Goal: Task Accomplishment & Management: Manage account settings

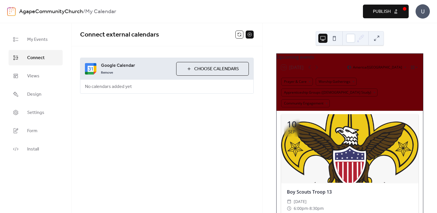
click at [34, 39] on span "My Events" at bounding box center [37, 39] width 21 height 7
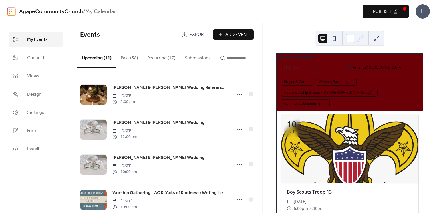
click at [157, 57] on button "Recurring (17)" at bounding box center [161, 56] width 37 height 21
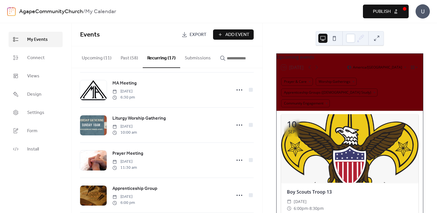
scroll to position [309, 0]
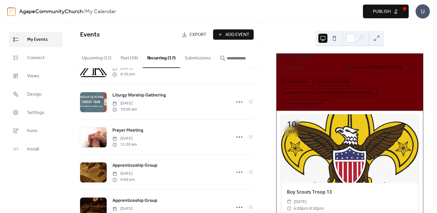
click at [239, 103] on circle at bounding box center [239, 101] width 1 height 1
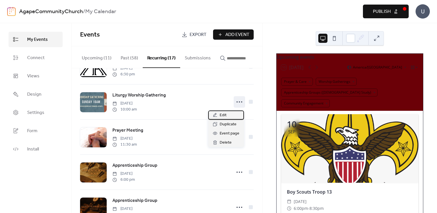
click at [221, 117] on span "Edit" at bounding box center [222, 115] width 7 height 7
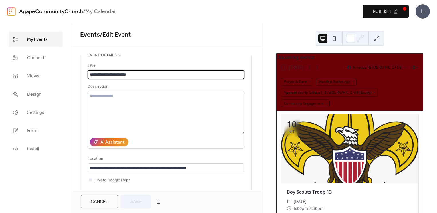
scroll to position [173, 0]
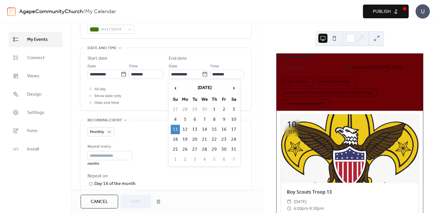
click at [204, 74] on icon at bounding box center [205, 74] width 6 height 6
click at [202, 74] on input "**********" at bounding box center [185, 74] width 33 height 9
click at [175, 86] on span "‹" at bounding box center [175, 87] width 9 height 11
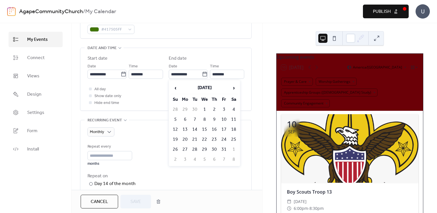
click at [175, 86] on span "‹" at bounding box center [175, 87] width 9 height 11
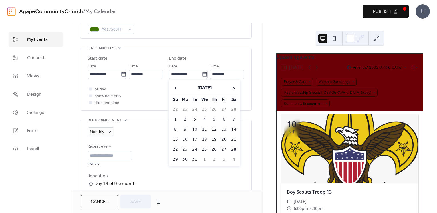
click at [175, 86] on span "‹" at bounding box center [175, 87] width 9 height 11
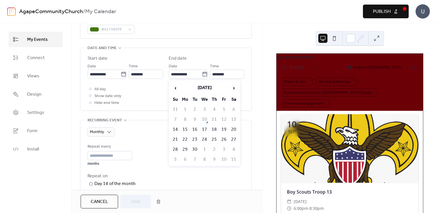
click at [174, 131] on td "14" at bounding box center [175, 129] width 9 height 9
type input "**********"
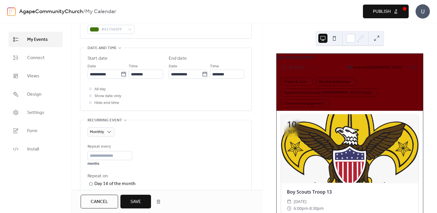
click at [175, 97] on div "All day Show date only Hide end time" at bounding box center [165, 96] width 157 height 21
click at [262, 62] on div "**********" at bounding box center [166, 106] width 191 height 167
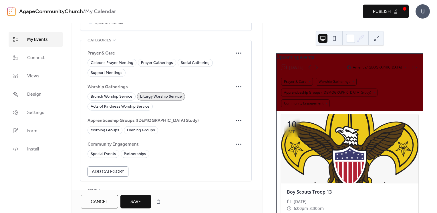
scroll to position [525, 0]
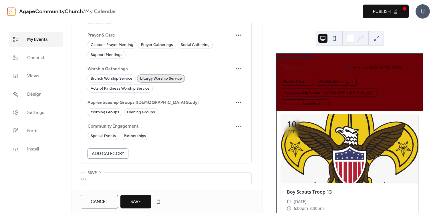
click at [133, 203] on span "Save" at bounding box center [135, 202] width 11 height 7
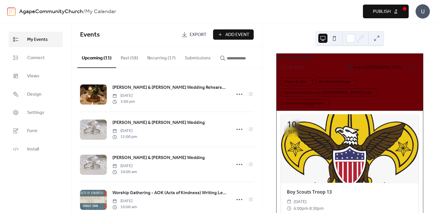
click at [379, 14] on span "Publish" at bounding box center [382, 11] width 18 height 7
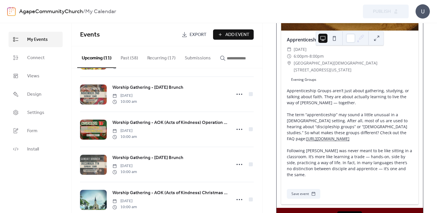
scroll to position [260, 0]
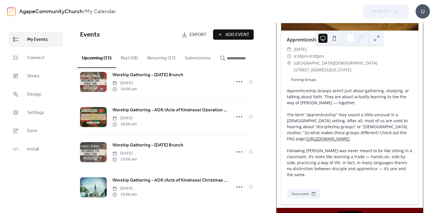
click at [149, 57] on button "Recurring (17)" at bounding box center [161, 56] width 37 height 21
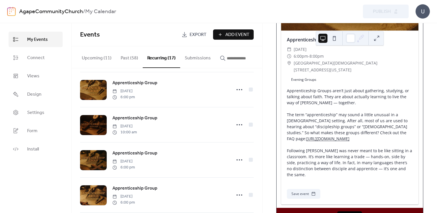
scroll to position [472, 0]
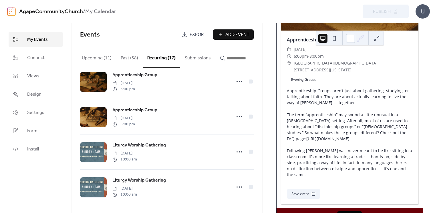
click at [236, 152] on icon at bounding box center [239, 151] width 9 height 9
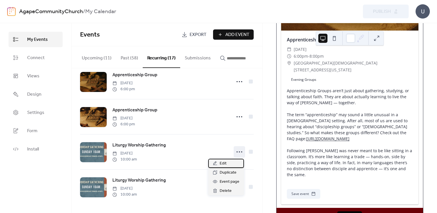
click at [223, 164] on span "Edit" at bounding box center [222, 163] width 7 height 7
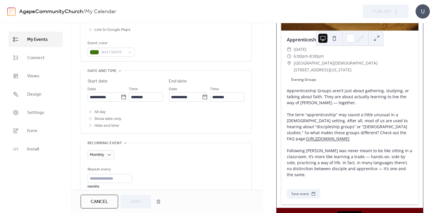
scroll to position [151, 0]
click at [205, 97] on icon at bounding box center [205, 97] width 6 height 6
click at [202, 97] on input "**********" at bounding box center [185, 96] width 33 height 9
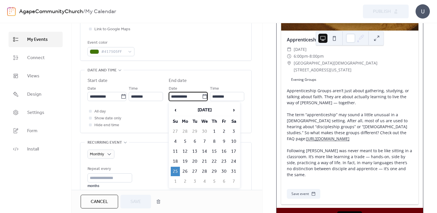
click at [178, 107] on span "‹" at bounding box center [175, 109] width 9 height 11
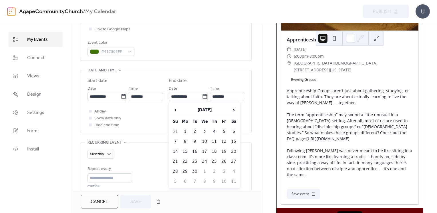
click at [178, 107] on span "‹" at bounding box center [175, 109] width 9 height 11
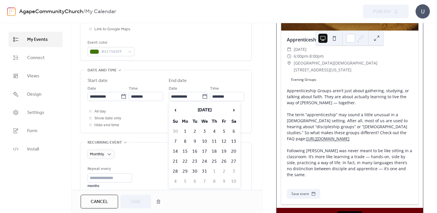
click at [178, 107] on span "‹" at bounding box center [175, 109] width 9 height 11
click at [173, 168] on td "28" at bounding box center [175, 171] width 9 height 9
type input "**********"
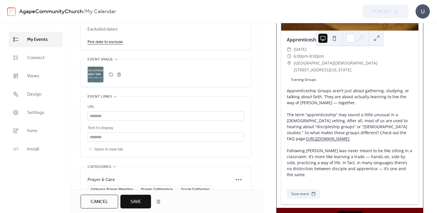
scroll to position [393, 0]
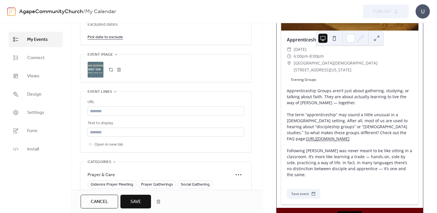
click at [133, 201] on span "Save" at bounding box center [135, 202] width 11 height 7
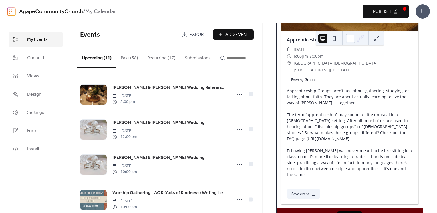
click at [165, 58] on button "Recurring (17)" at bounding box center [161, 56] width 37 height 21
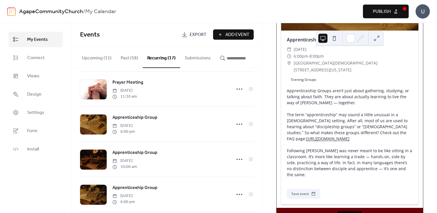
scroll to position [472, 0]
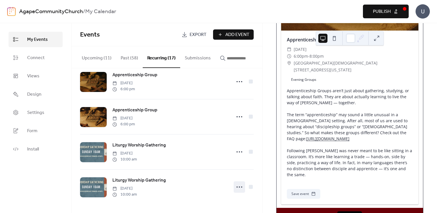
click at [235, 185] on icon at bounding box center [239, 187] width 9 height 9
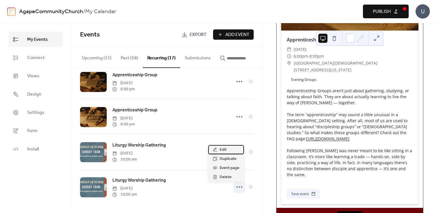
click at [221, 148] on span "Edit" at bounding box center [222, 150] width 7 height 7
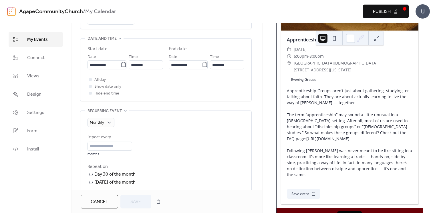
scroll to position [182, 0]
click at [202, 64] on icon at bounding box center [204, 65] width 4 height 5
click at [201, 64] on input "**********" at bounding box center [185, 65] width 33 height 9
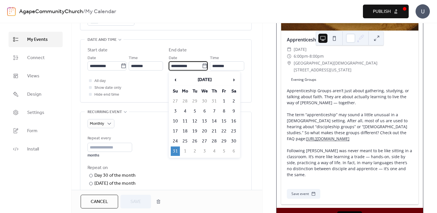
click at [174, 77] on span "‹" at bounding box center [175, 79] width 9 height 11
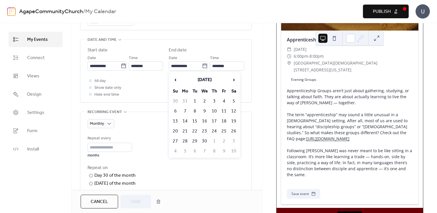
click at [174, 77] on span "‹" at bounding box center [175, 79] width 9 height 11
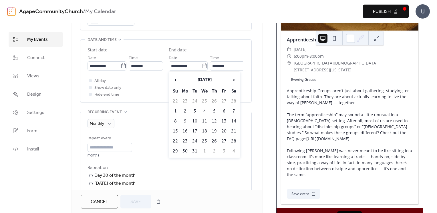
click at [174, 77] on span "‹" at bounding box center [175, 79] width 9 height 11
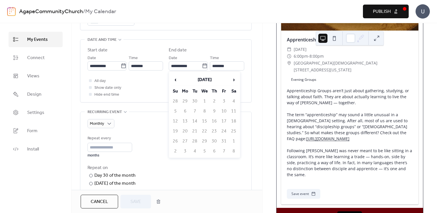
click at [232, 79] on span "›" at bounding box center [233, 79] width 9 height 11
click at [175, 149] on td "30" at bounding box center [175, 151] width 9 height 9
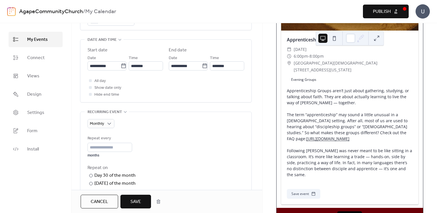
type input "**********"
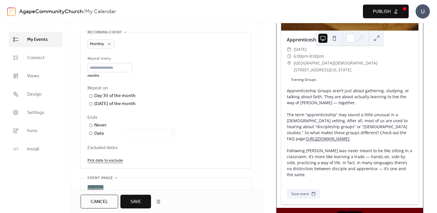
scroll to position [330, 0]
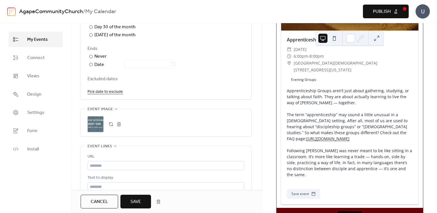
click at [131, 200] on span "Save" at bounding box center [135, 202] width 11 height 7
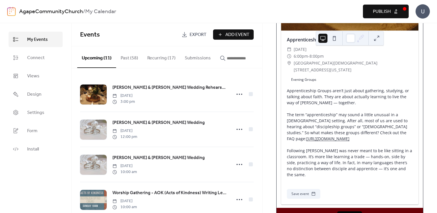
click at [380, 11] on span "Publish" at bounding box center [382, 11] width 18 height 7
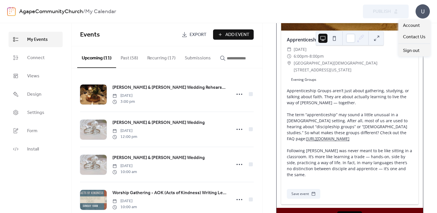
click at [421, 12] on div "U" at bounding box center [422, 11] width 14 height 14
click at [414, 22] on span "Account" at bounding box center [411, 25] width 17 height 7
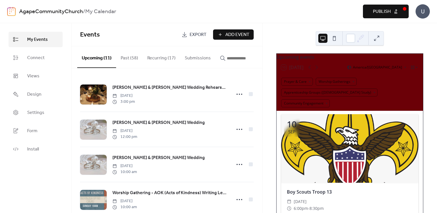
click at [200, 58] on button "Submissions" at bounding box center [197, 56] width 35 height 21
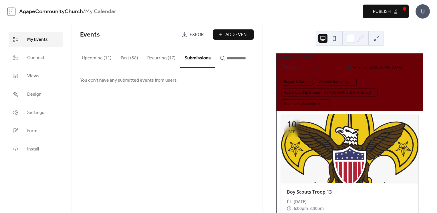
click at [163, 55] on button "Recurring (17)" at bounding box center [161, 56] width 37 height 21
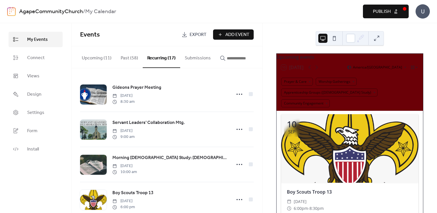
click at [118, 59] on button "Past (58)" at bounding box center [129, 56] width 27 height 21
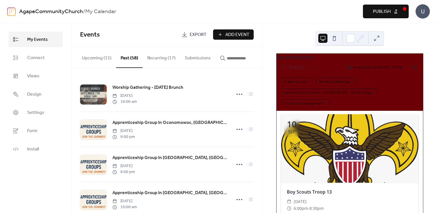
click at [101, 60] on button "Upcoming (11)" at bounding box center [96, 56] width 39 height 21
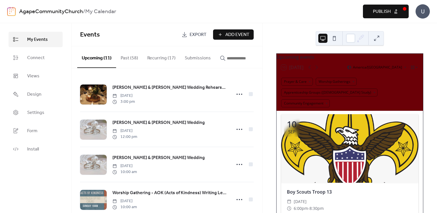
drag, startPoint x: 247, startPoint y: 86, endPoint x: 261, endPoint y: 72, distance: 19.6
click at [261, 72] on div "Josh & Katie Wedding Rehearsal & Dinner Friday, September 12, 2025 3:00 pm Josh…" at bounding box center [166, 140] width 191 height 145
click at [271, 21] on div "AgapeCommunityChurch / My Calendar Preview Publish U" at bounding box center [218, 11] width 422 height 23
click at [404, 9] on button "Publish" at bounding box center [386, 12] width 46 height 14
click at [163, 57] on button "Recurring (17)" at bounding box center [161, 56] width 37 height 21
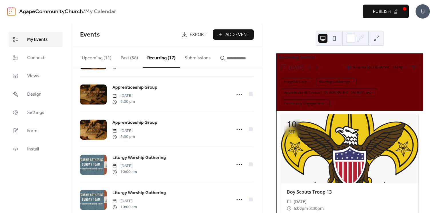
scroll to position [472, 0]
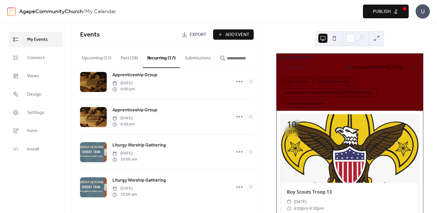
click at [238, 155] on icon at bounding box center [239, 151] width 9 height 9
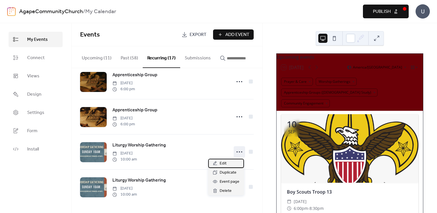
click at [225, 162] on span "Edit" at bounding box center [222, 163] width 7 height 7
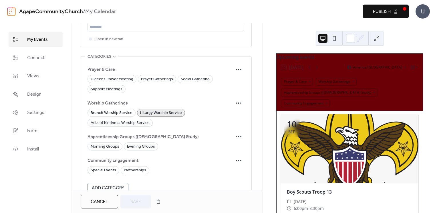
scroll to position [533, 0]
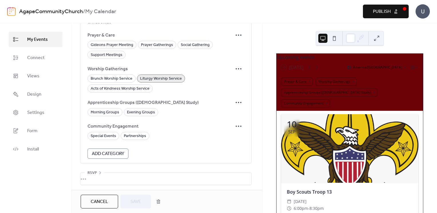
click at [376, 15] on span "Publish" at bounding box center [382, 11] width 18 height 7
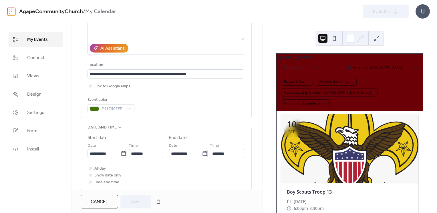
scroll to position [123, 0]
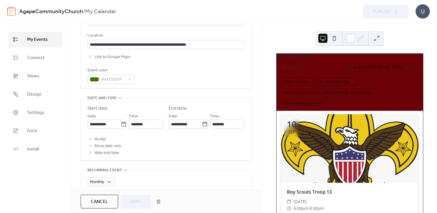
click at [203, 124] on icon at bounding box center [205, 124] width 6 height 6
click at [202, 124] on input "**********" at bounding box center [185, 124] width 33 height 9
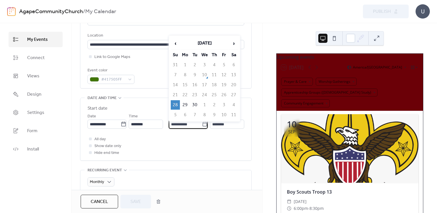
click at [175, 102] on td "28" at bounding box center [175, 104] width 9 height 9
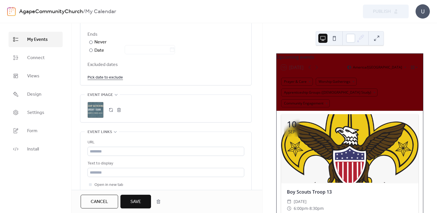
scroll to position [398, 0]
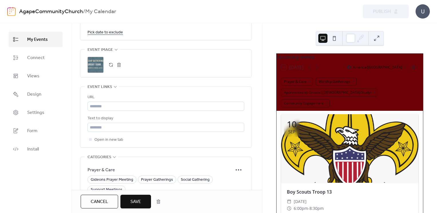
click at [131, 201] on span "Save" at bounding box center [135, 202] width 11 height 7
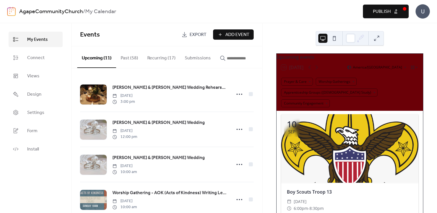
click at [381, 14] on span "Publish" at bounding box center [382, 11] width 18 height 7
